Goal: Check status: Check status

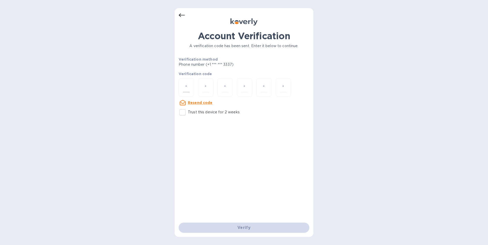
click at [192, 85] on div at bounding box center [185, 88] width 15 height 18
type input "8"
type input "5"
type input "9"
type input "4"
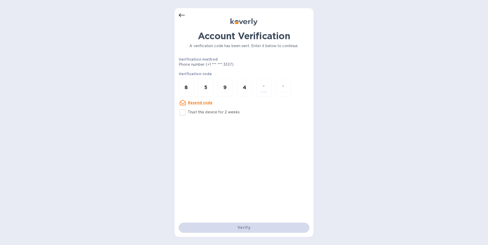
type input "7"
type input "6"
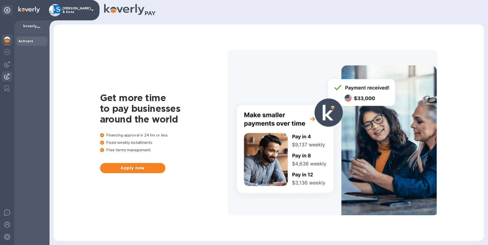
click at [9, 76] on img at bounding box center [7, 76] width 6 height 6
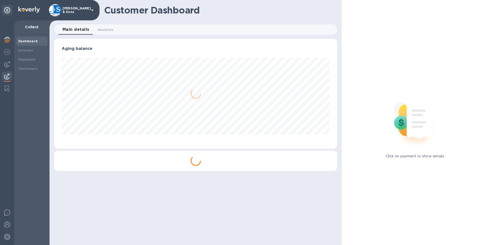
scroll to position [110, 283]
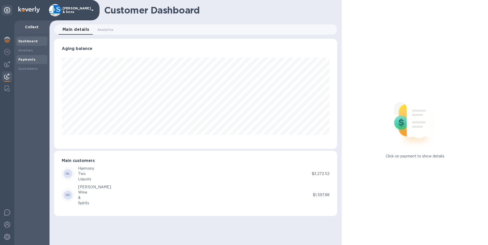
click at [29, 57] on div "Payments" at bounding box center [31, 59] width 27 height 5
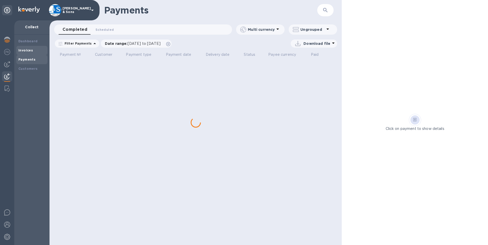
click at [29, 47] on div "Invoices" at bounding box center [31, 50] width 31 height 9
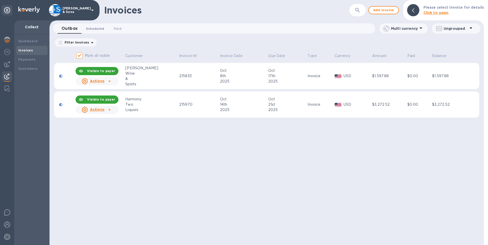
click at [95, 30] on span "Scheduled 0" at bounding box center [95, 28] width 18 height 5
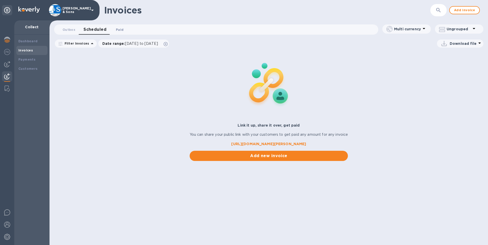
click at [120, 30] on span "Paid 0" at bounding box center [120, 29] width 8 height 5
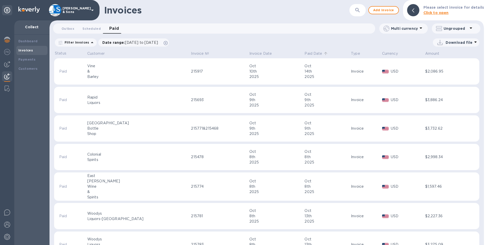
click at [304, 54] on p "Paid Date" at bounding box center [313, 53] width 18 height 5
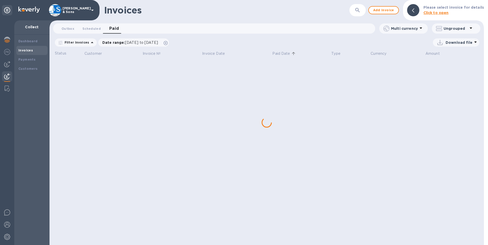
click at [288, 53] on p "Paid Date" at bounding box center [281, 53] width 18 height 5
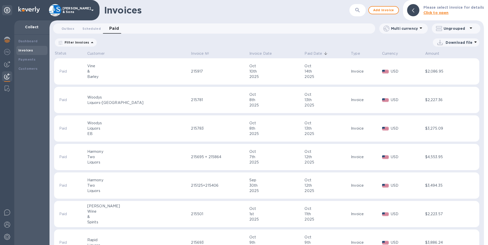
click at [304, 54] on p "Paid Date" at bounding box center [313, 53] width 18 height 5
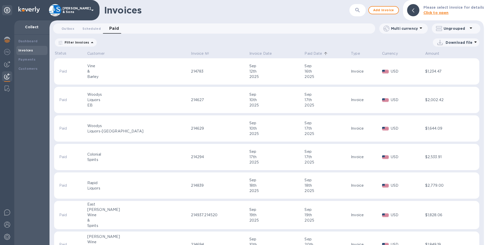
click at [304, 54] on p "Paid Date" at bounding box center [313, 53] width 18 height 5
